Goal: Task Accomplishment & Management: Manage account settings

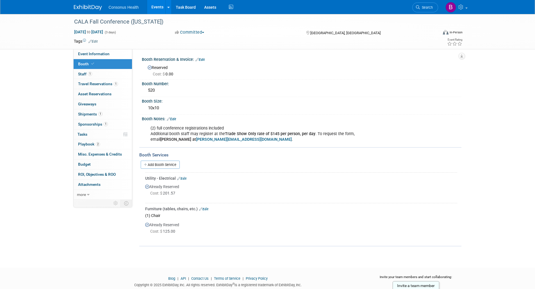
click at [158, 6] on link "Events" at bounding box center [157, 7] width 20 height 14
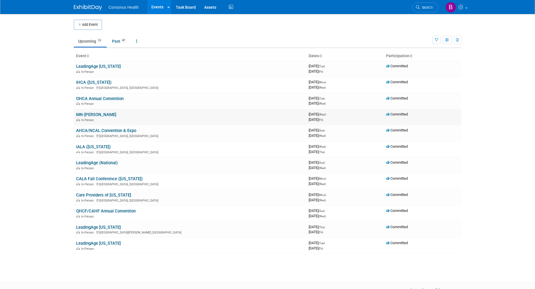
click at [84, 114] on link "MN-[PERSON_NAME]" at bounding box center [96, 114] width 40 height 5
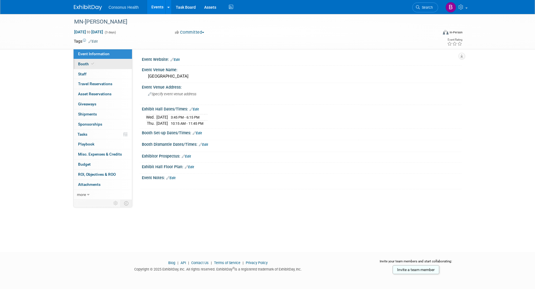
click at [78, 63] on span "Booth" at bounding box center [86, 64] width 17 height 4
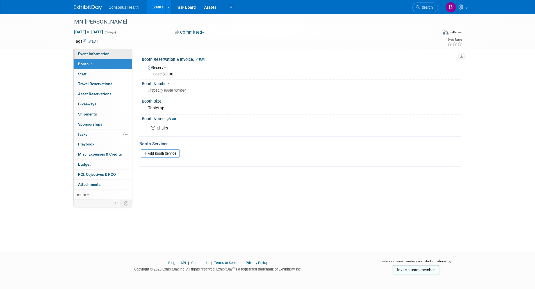
click at [92, 52] on span "Event Information" at bounding box center [93, 54] width 31 height 4
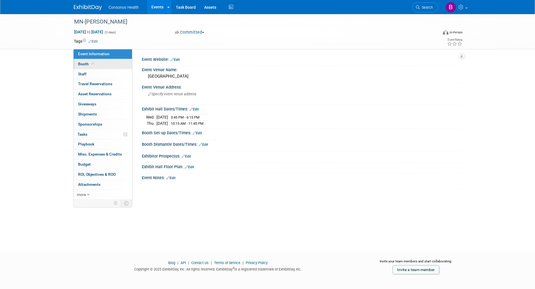
click at [80, 63] on span "Booth" at bounding box center [86, 64] width 17 height 4
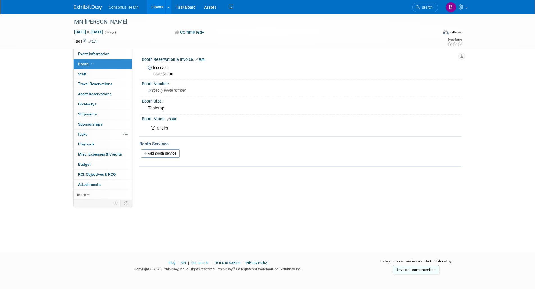
click at [157, 8] on link "Events" at bounding box center [157, 7] width 20 height 14
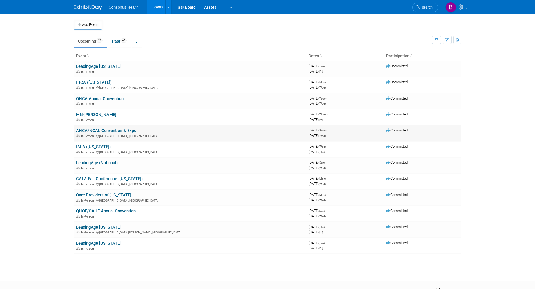
click at [93, 130] on link "AHCA/NCAL Convention & Expo" at bounding box center [106, 130] width 60 height 5
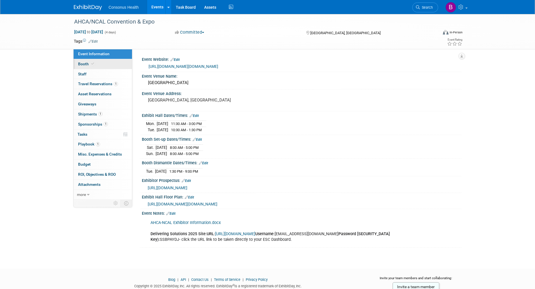
click at [80, 65] on span "Booth" at bounding box center [86, 64] width 17 height 4
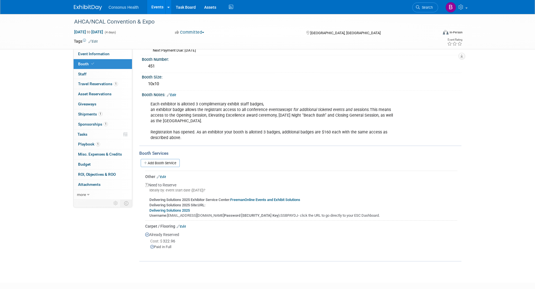
scroll to position [56, 0]
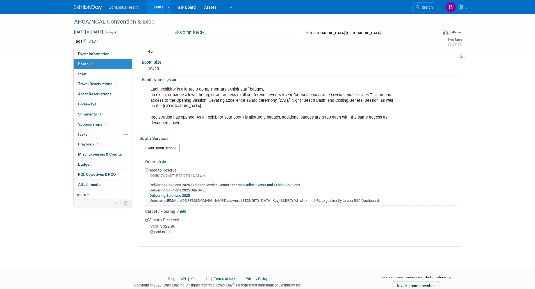
click at [257, 183] on link "FreemanOnline Events and Exhibit Solutions" at bounding box center [265, 185] width 70 height 4
click at [166, 196] on link "Delivering Solutions 2025" at bounding box center [169, 196] width 40 height 4
click at [164, 163] on link "Edit" at bounding box center [161, 162] width 9 height 4
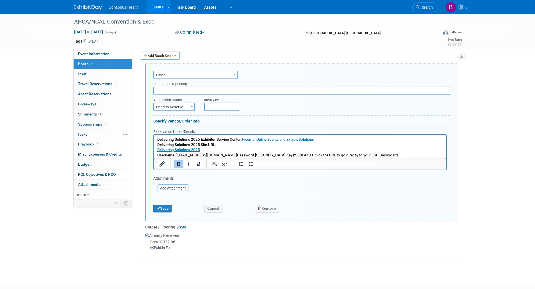
scroll to position [0, 0]
drag, startPoint x: 223, startPoint y: 145, endPoint x: 155, endPoint y: 141, distance: 67.8
click at [155, 141] on html "Delivering Solutions 2025 Exhibitor Service Center: FreemanOnline Events and Ex…" at bounding box center [300, 146] width 292 height 23
paste body "Rich Text Area. Press ALT-0 for help."
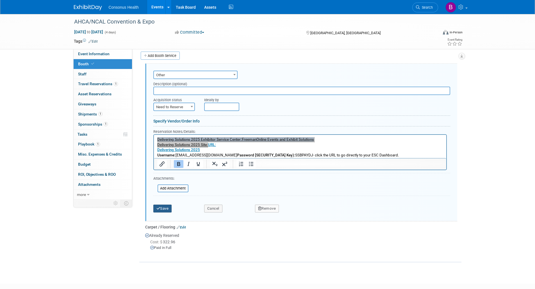
click at [165, 207] on button "Save" at bounding box center [162, 209] width 19 height 8
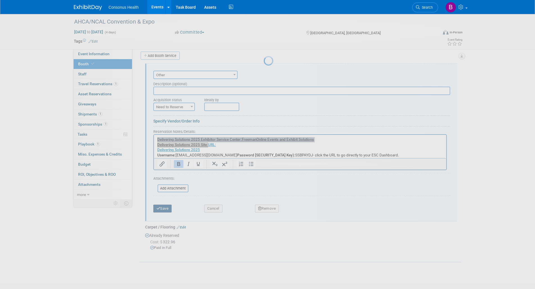
scroll to position [74, 0]
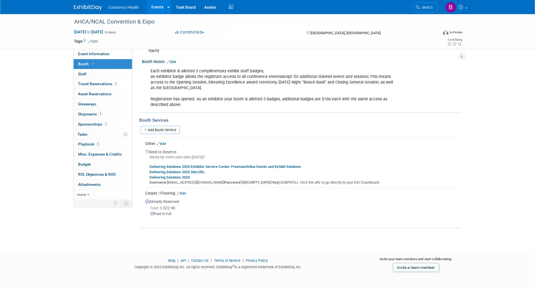
click at [221, 167] on b "Delivering Solutions 2025 Exhibitor Service Center: FreemanOnline Events and Ex…" at bounding box center [225, 167] width 152 height 4
click at [175, 63] on link "Edit" at bounding box center [171, 62] width 9 height 4
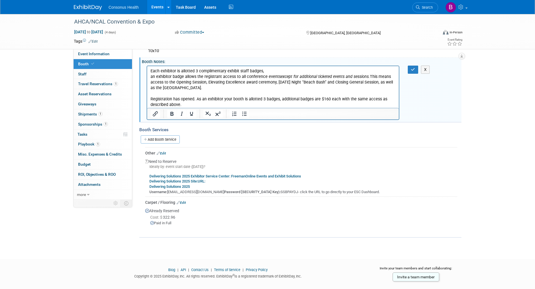
scroll to position [0, 0]
click at [183, 88] on p "Each exhibitor is allotted 3 complimentary exhibit staff badges, an exhibitor b…" at bounding box center [272, 88] width 245 height 40
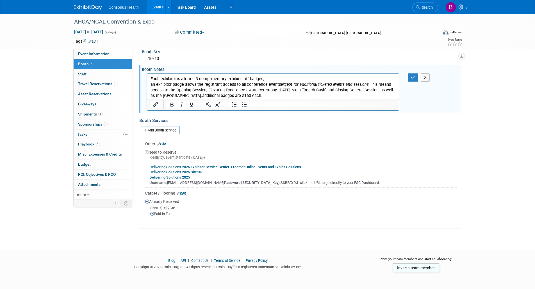
scroll to position [67, 0]
click at [417, 75] on button "button" at bounding box center [413, 78] width 10 height 8
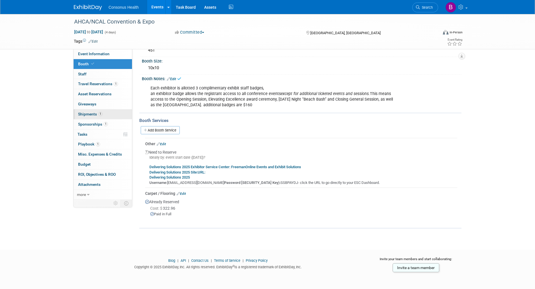
click at [90, 112] on span "Shipments 1" at bounding box center [90, 114] width 24 height 4
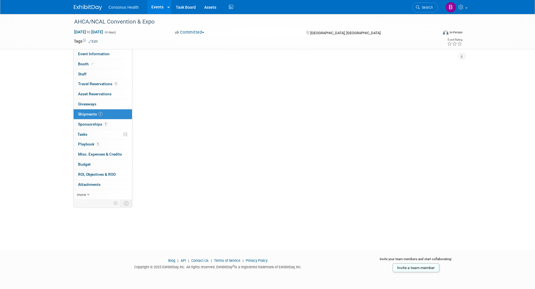
scroll to position [0, 0]
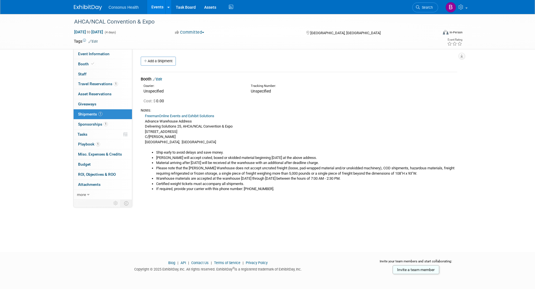
click at [187, 115] on link "FreemanOnline Events and Exhibit Solutions" at bounding box center [179, 116] width 69 height 4
click at [160, 61] on link "Add a Shipment" at bounding box center [158, 61] width 35 height 9
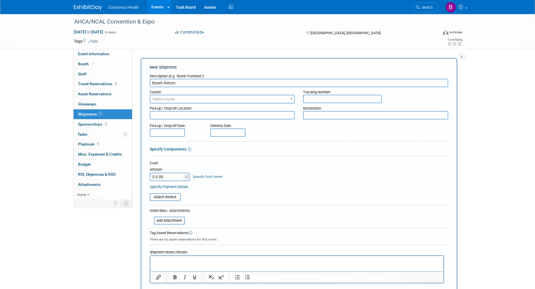
type input "Booth Return"
click at [163, 98] on span "Select courier" at bounding box center [163, 99] width 23 height 4
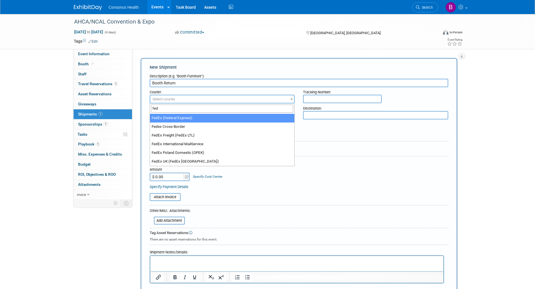
type input "fed"
select select "206"
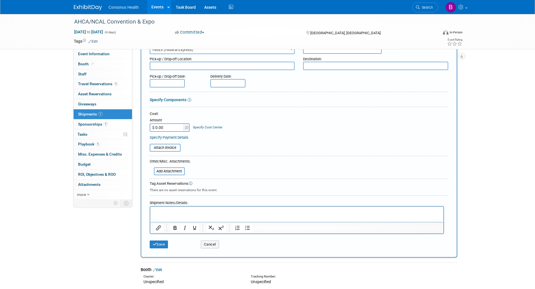
scroll to position [56, 0]
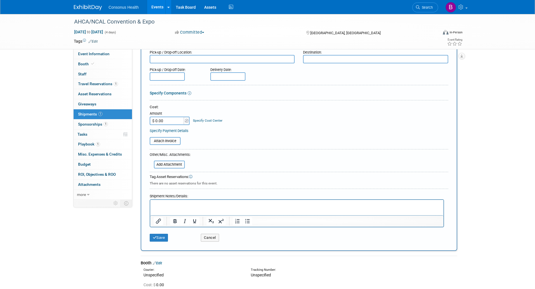
click at [165, 205] on p "Rich Text Area. Press ALT-0 for help." at bounding box center [296, 205] width 287 height 6
click at [160, 236] on button "Save" at bounding box center [159, 238] width 19 height 8
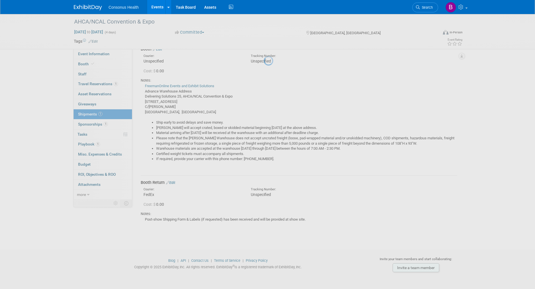
scroll to position [30, 0]
